Goal: Transaction & Acquisition: Purchase product/service

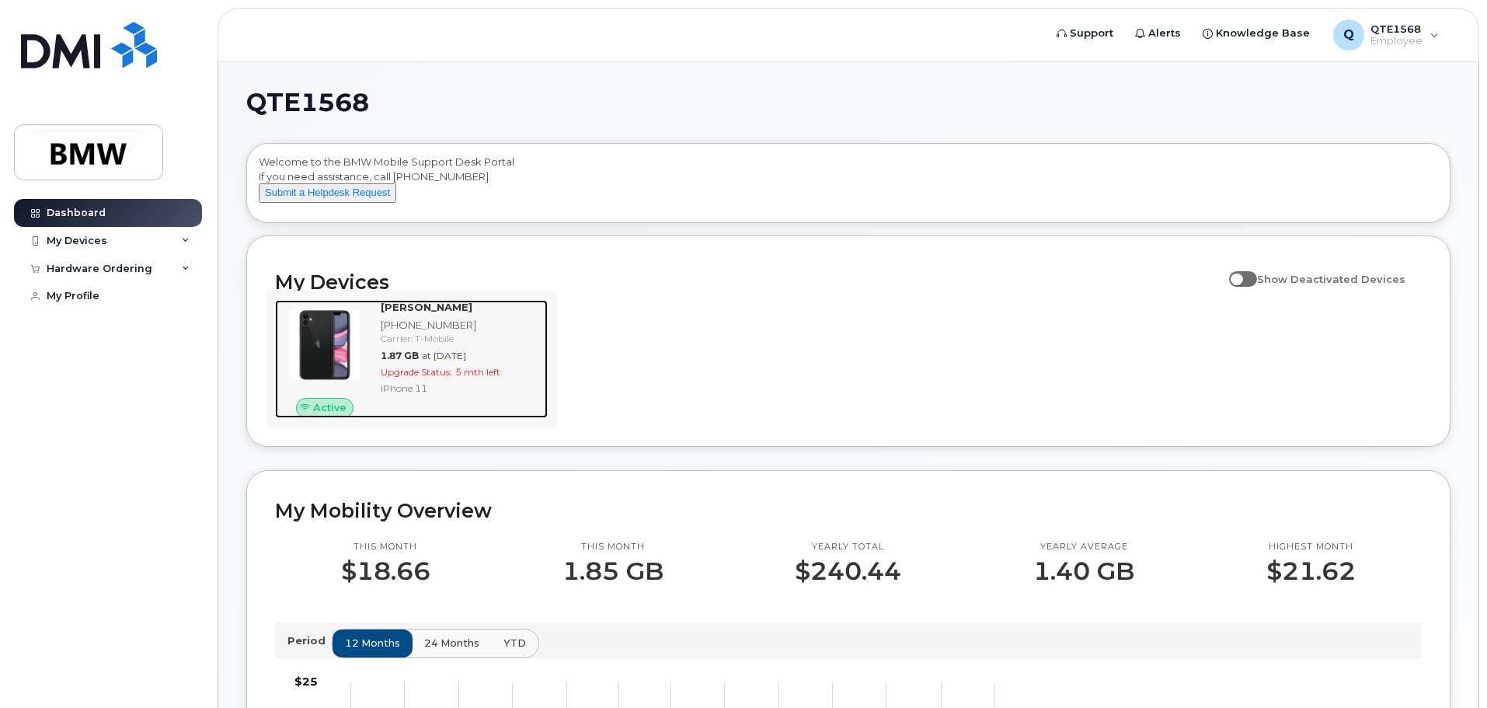
click at [369, 352] on div at bounding box center [324, 345] width 99 height 90
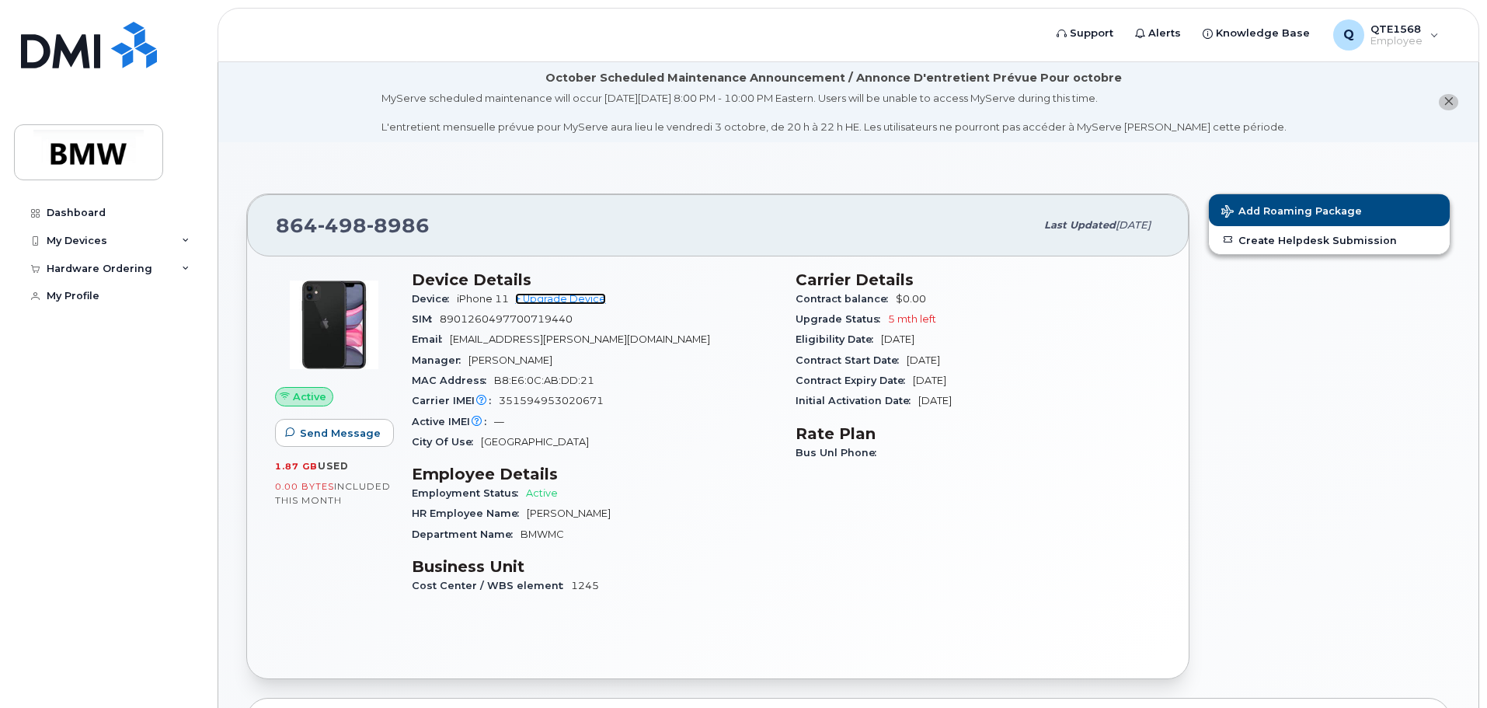
click at [546, 302] on link "+ Upgrade Device" at bounding box center [560, 299] width 91 height 12
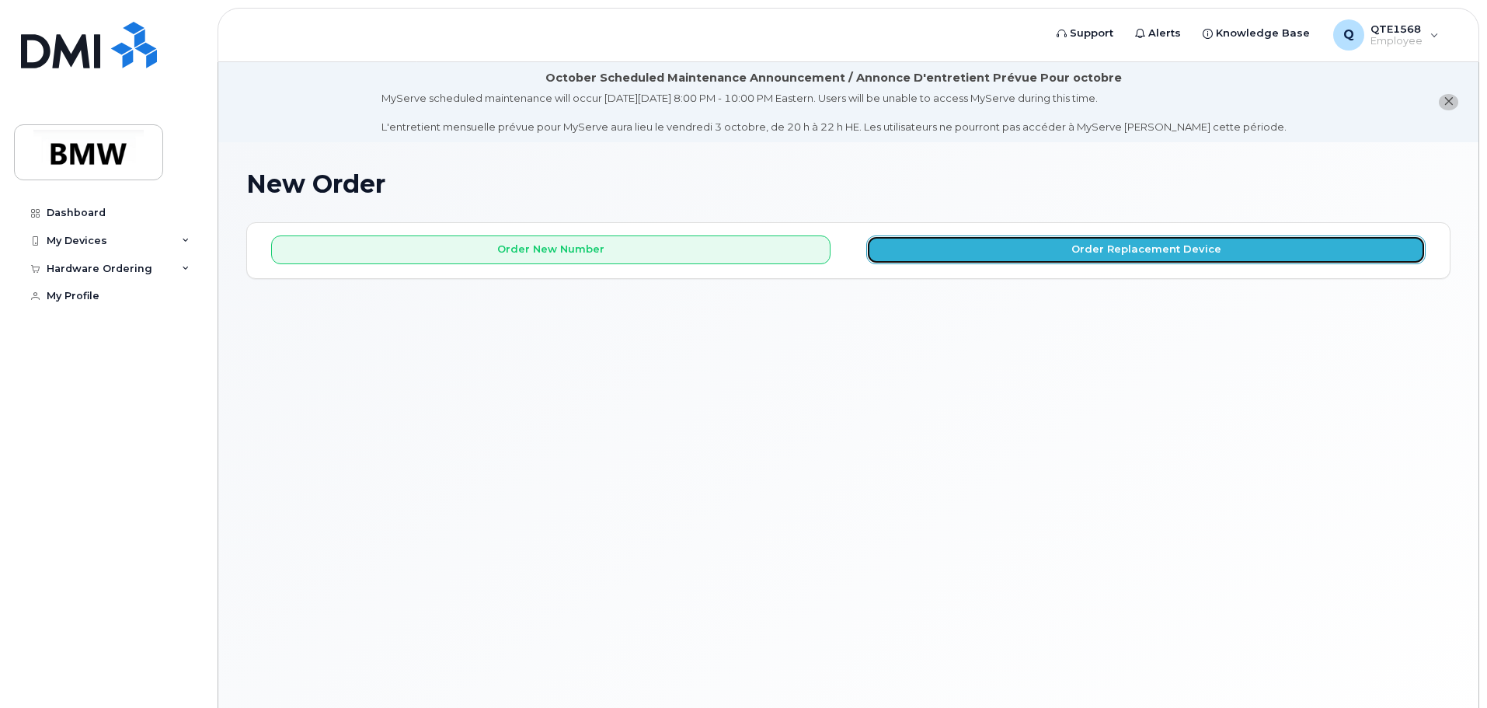
click at [1053, 252] on button "Order Replacement Device" at bounding box center [1145, 249] width 559 height 29
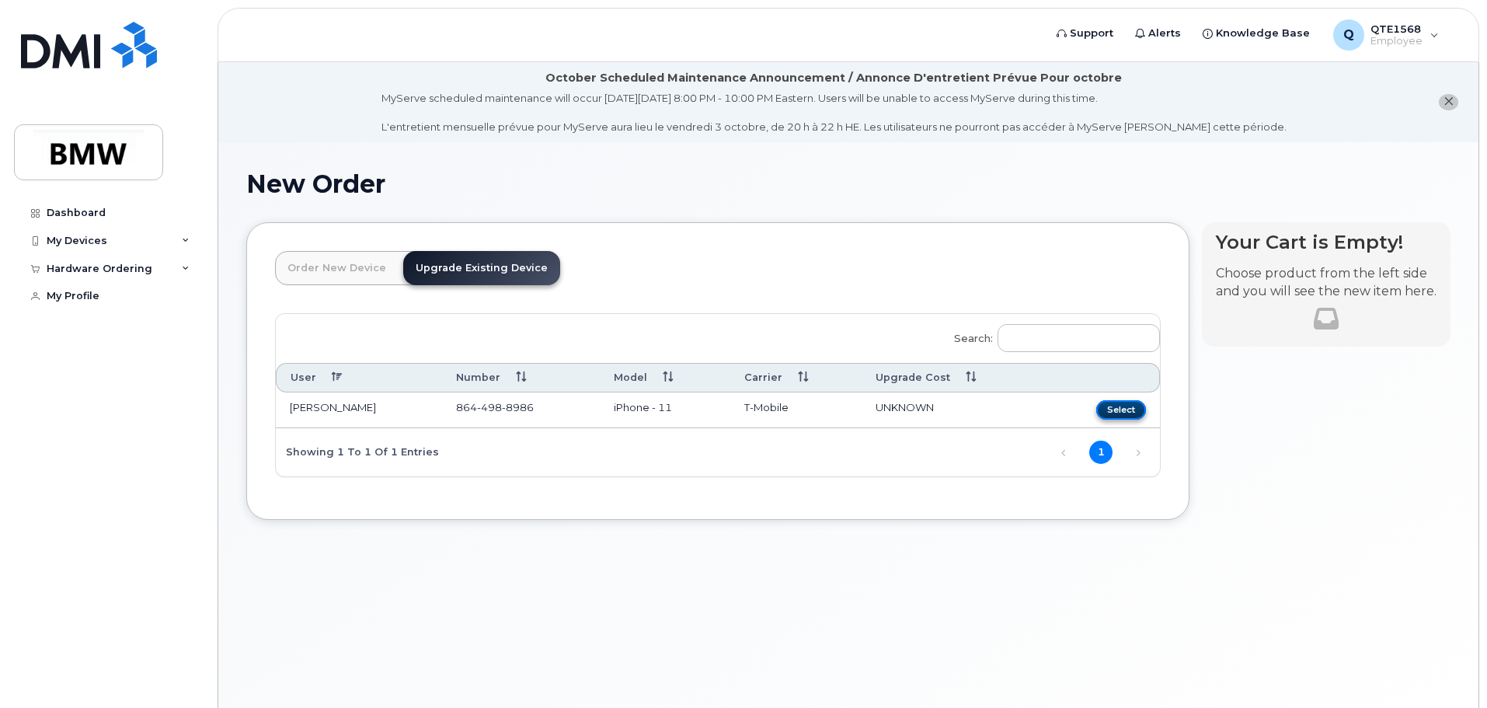
click at [1133, 410] on button "Select" at bounding box center [1121, 409] width 50 height 19
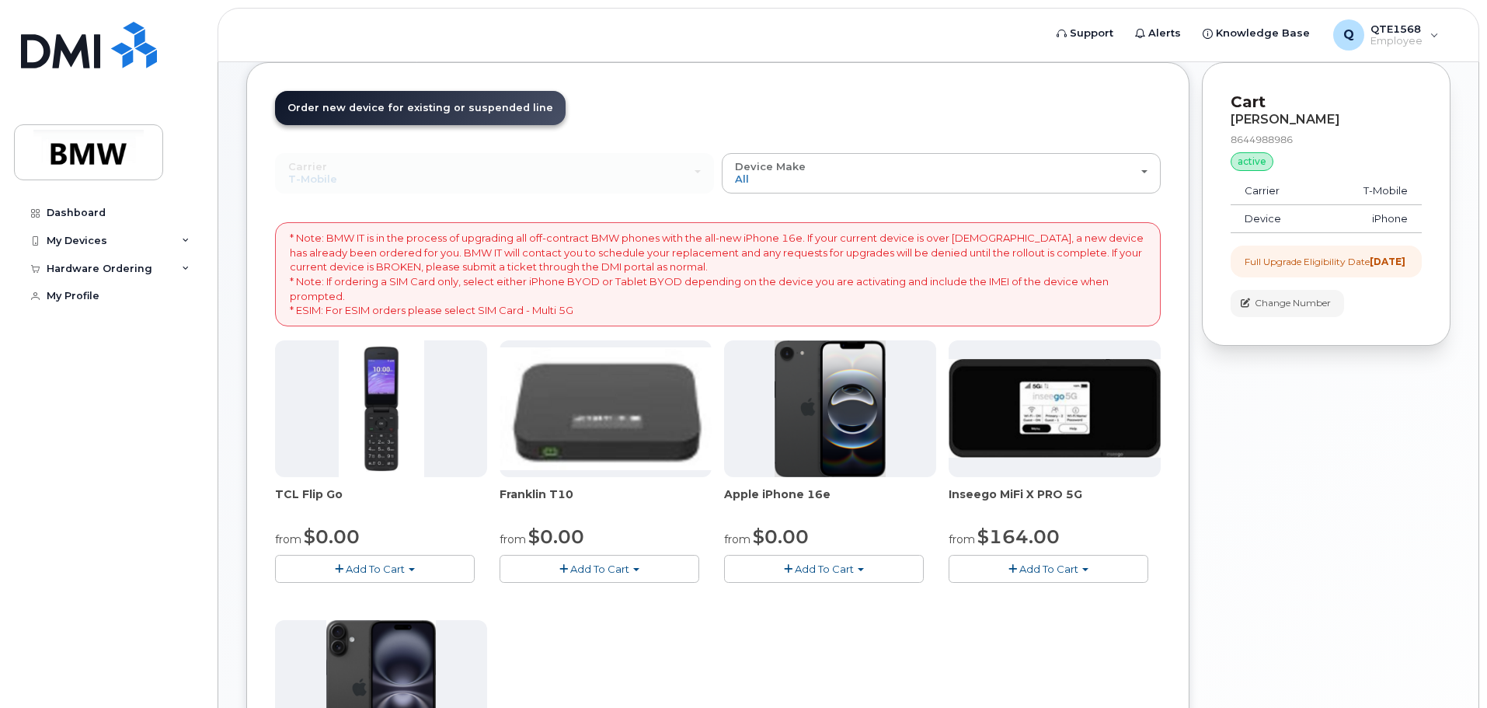
scroll to position [311, 0]
